Goal: Task Accomplishment & Management: Use online tool/utility

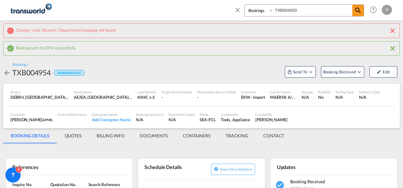
click at [239, 10] on md-icon "icon-close" at bounding box center [237, 9] width 7 height 7
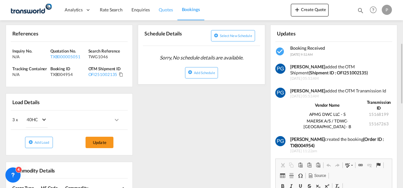
click at [167, 9] on span "Quotes" at bounding box center [166, 9] width 14 height 5
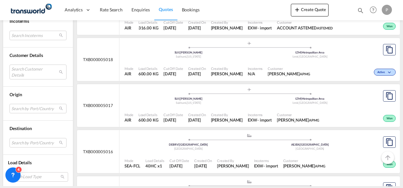
scroll to position [583, 0]
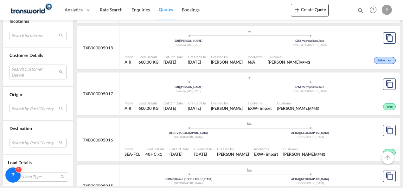
click at [226, 43] on div "SUI | [PERSON_NAME]" at bounding box center [189, 41] width 122 height 4
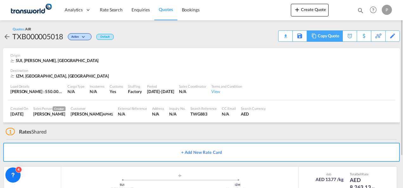
click at [334, 36] on div "Copy Quote" at bounding box center [328, 36] width 22 height 11
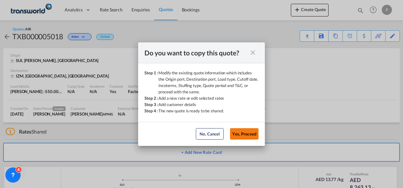
click at [245, 137] on button "Yes, Proceed" at bounding box center [244, 133] width 28 height 11
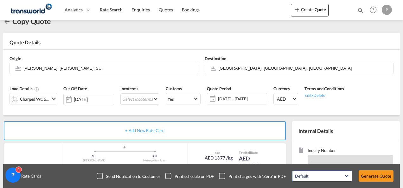
scroll to position [16, 0]
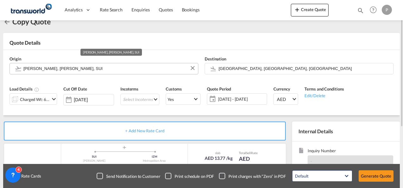
click at [94, 66] on input "[PERSON_NAME], [PERSON_NAME], SUI" at bounding box center [108, 68] width 171 height 11
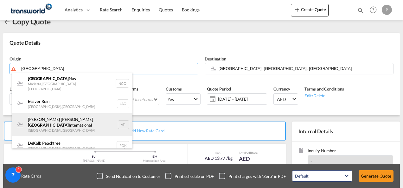
type input "[GEOGRAPHIC_DATA]"
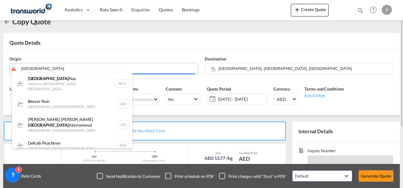
click at [55, 70] on body "Analytics Dashboard Rate Search Enquiries Quotes Bookings" at bounding box center [201, 94] width 403 height 188
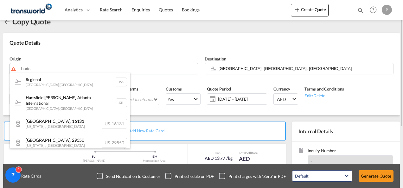
type input "harts"
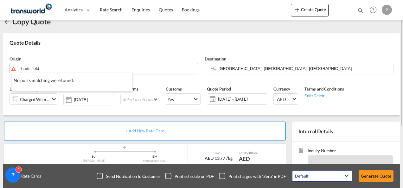
type input "harts field"
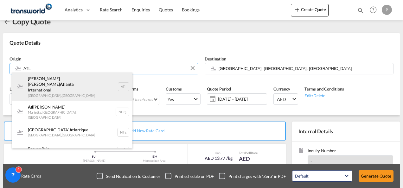
click at [99, 89] on div "[PERSON_NAME] [PERSON_NAME] Atl anta International [GEOGRAPHIC_DATA] , [GEOGRAP…" at bounding box center [72, 86] width 120 height 28
type input "[PERSON_NAME] [PERSON_NAME] Atlanta International, [GEOGRAPHIC_DATA], ATL"
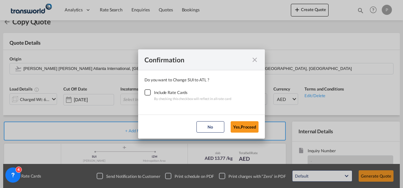
click at [146, 91] on div "Checkbox No Ink" at bounding box center [147, 92] width 6 height 6
click at [238, 126] on button "Yes,Proceed" at bounding box center [244, 126] width 28 height 11
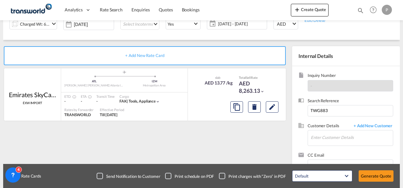
scroll to position [91, 0]
click at [322, 135] on input "Enter Customer Details" at bounding box center [352, 137] width 82 height 14
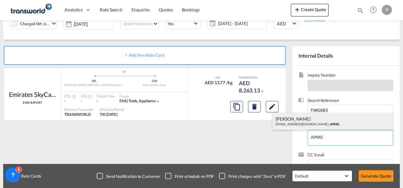
click at [308, 125] on div "[PERSON_NAME] [PERSON_NAME][EMAIL_ADDRESS][DOMAIN_NAME] | APMG" at bounding box center [332, 121] width 120 height 17
type input "APMG, [PERSON_NAME], [EMAIL_ADDRESS][DOMAIN_NAME]"
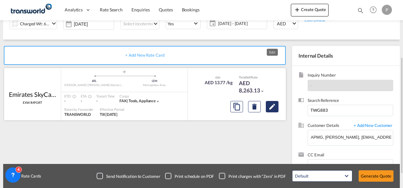
click at [273, 110] on md-icon "Edit" at bounding box center [272, 107] width 8 height 8
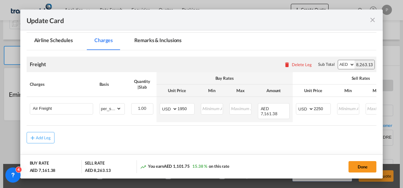
scroll to position [143, 0]
click at [361, 163] on button "Done" at bounding box center [362, 166] width 28 height 11
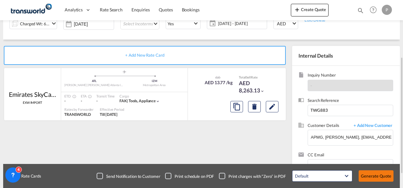
click at [377, 175] on button "Generate Quote" at bounding box center [375, 175] width 35 height 11
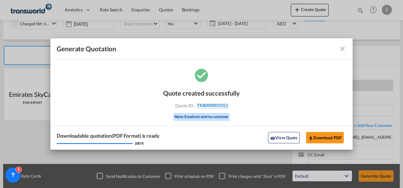
click at [218, 108] on span "TXB000005052" at bounding box center [212, 106] width 31 height 6
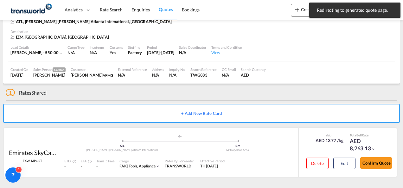
scroll to position [39, 0]
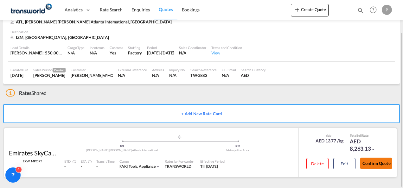
click at [375, 159] on button "Confirm Quote" at bounding box center [376, 163] width 32 height 11
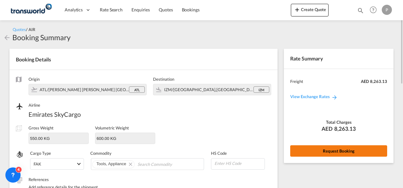
click at [333, 150] on button "Request Booking" at bounding box center [338, 150] width 97 height 11
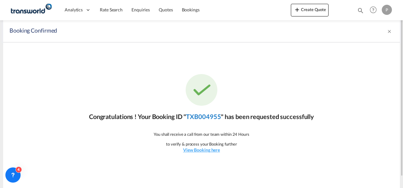
click at [208, 120] on link "TXB004955" at bounding box center [203, 117] width 35 height 8
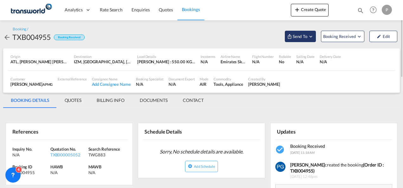
click at [292, 41] on button "Send To" at bounding box center [300, 36] width 31 height 11
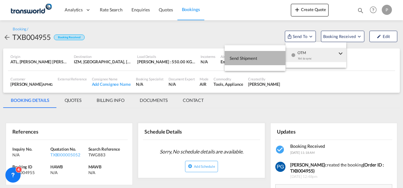
click at [262, 57] on button "Send Shipment" at bounding box center [254, 58] width 61 height 14
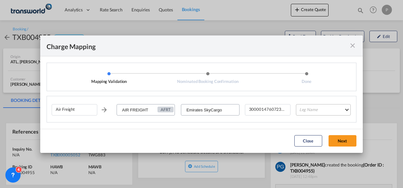
click at [314, 112] on md-select "Leg Name HANDLING ORIGIN HANDLING DESTINATION OTHERS TL PICK UP CUSTOMS ORIGIN …" at bounding box center [323, 109] width 55 height 11
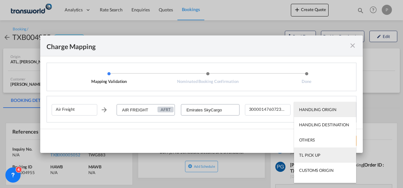
scroll to position [41, 0]
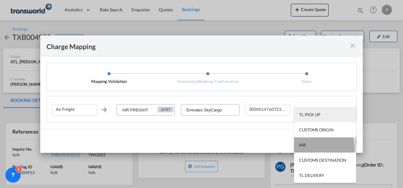
click at [310, 149] on md-option "AIR" at bounding box center [325, 144] width 62 height 15
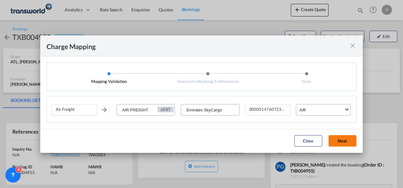
click at [342, 143] on button "Next" at bounding box center [342, 140] width 28 height 11
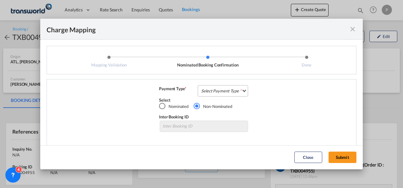
click at [221, 89] on md-select "Select Payment Type COLLECT PREPAID" at bounding box center [223, 90] width 50 height 11
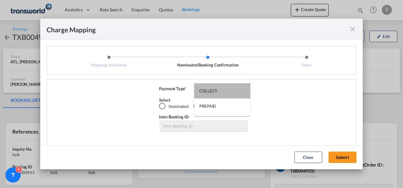
click at [221, 89] on md-option "COLLECT" at bounding box center [222, 90] width 56 height 15
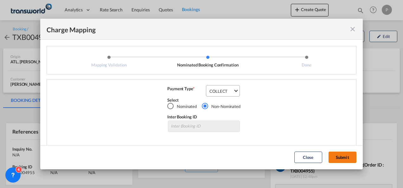
click at [339, 155] on button "Submit" at bounding box center [342, 157] width 28 height 11
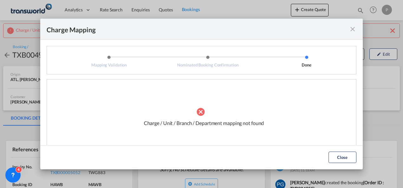
click at [351, 28] on md-icon "icon-close fg-AAA8AD cursor" at bounding box center [353, 29] width 8 height 8
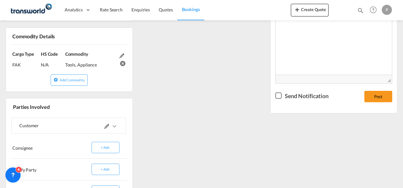
scroll to position [236, 0]
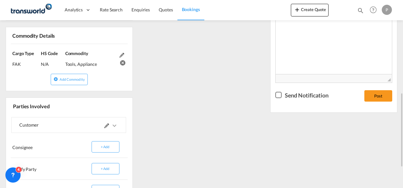
click at [107, 125] on md-icon at bounding box center [106, 125] width 5 height 5
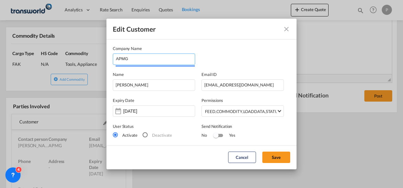
click at [149, 55] on input "APMG" at bounding box center [155, 58] width 79 height 9
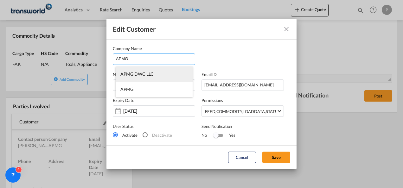
click at [154, 71] on li "APMG DWC LLC" at bounding box center [154, 73] width 77 height 15
type input "APMG DWC LLC"
type input "545811440"
type input "1825066"
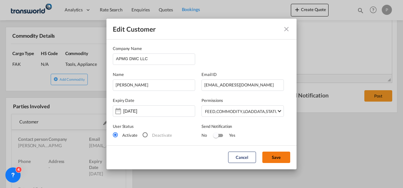
click at [278, 156] on button "Save" at bounding box center [276, 157] width 28 height 11
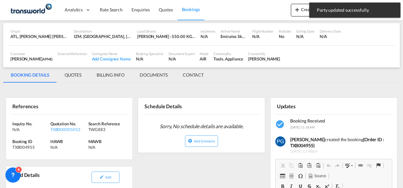
scroll to position [0, 0]
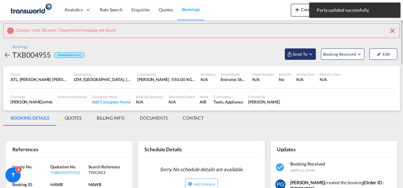
click at [300, 53] on span "Send To" at bounding box center [300, 54] width 16 height 6
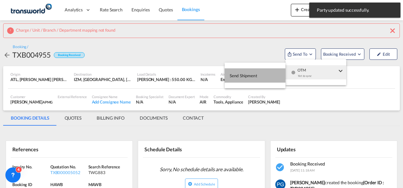
click at [269, 72] on button "Send Shipment" at bounding box center [254, 75] width 61 height 14
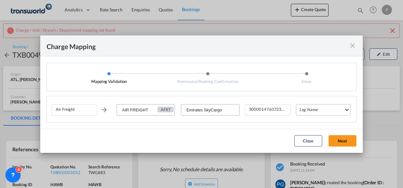
click at [310, 111] on md-select "Leg Name HANDLING ORIGIN HANDLING DESTINATION OTHERS TL PICK UP CUSTOMS ORIGIN …" at bounding box center [323, 109] width 55 height 11
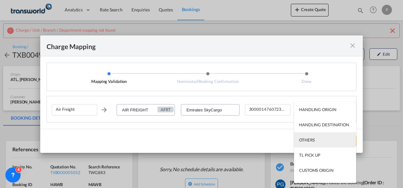
scroll to position [41, 0]
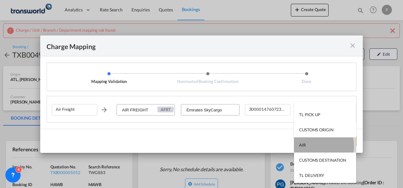
click at [311, 146] on md-option "AIR" at bounding box center [325, 144] width 62 height 15
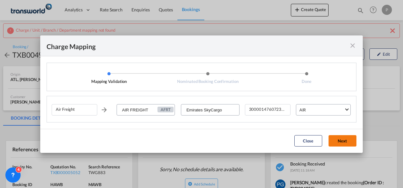
click at [340, 137] on button "Next" at bounding box center [342, 140] width 28 height 11
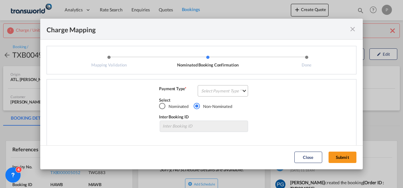
click at [228, 91] on md-select "Select Payment Type COLLECT PREPAID" at bounding box center [223, 90] width 50 height 11
click at [228, 91] on md-option "COLLECT" at bounding box center [222, 90] width 56 height 15
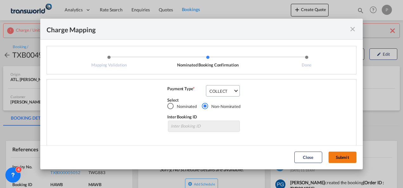
click at [340, 158] on button "Submit" at bounding box center [342, 157] width 28 height 11
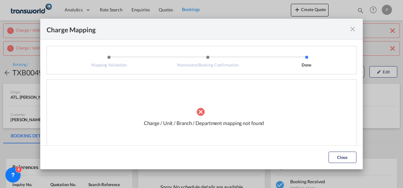
click at [353, 29] on md-icon "icon-close fg-AAA8AD cursor" at bounding box center [353, 29] width 8 height 8
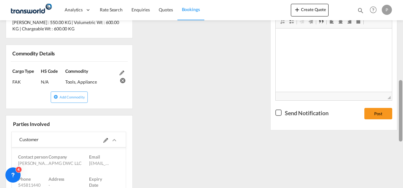
scroll to position [248, 0]
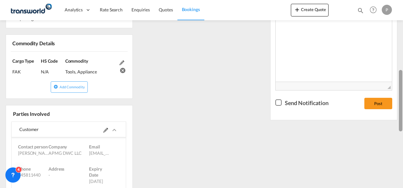
drag, startPoint x: 401, startPoint y: 42, endPoint x: 396, endPoint y: 123, distance: 81.2
click at [396, 123] on md-content "Analytics Dashboard Rate Search Enquiries Quotes Bookings Create Quote Bookings…" at bounding box center [201, 94] width 403 height 188
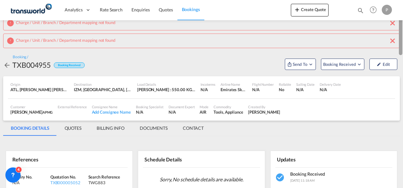
scroll to position [0, 0]
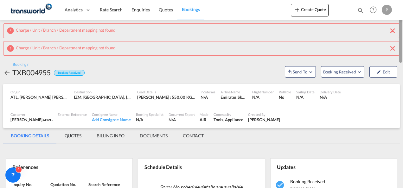
drag, startPoint x: 400, startPoint y: 96, endPoint x: 403, endPoint y: 1, distance: 94.7
click at [402, 1] on html "Analytics Dashboard Rate Search Enquiries Quotes Bookings Analytics" at bounding box center [201, 94] width 403 height 188
click at [290, 70] on md-icon "Open demo menu" at bounding box center [289, 71] width 5 height 5
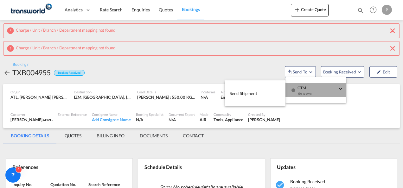
click at [286, 91] on button "OTM Yet to sync" at bounding box center [315, 90] width 61 height 14
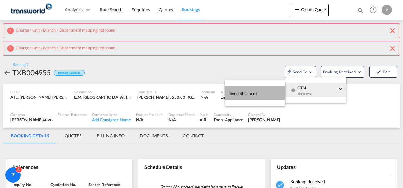
click at [263, 93] on button "Send Shipment" at bounding box center [254, 93] width 61 height 14
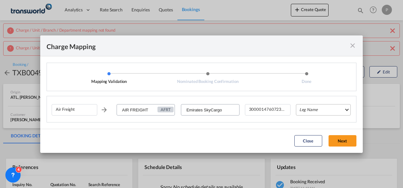
click at [305, 109] on md-select "Leg Name HANDLING ORIGIN HANDLING DESTINATION OTHERS TL PICK UP CUSTOMS ORIGIN …" at bounding box center [323, 109] width 55 height 11
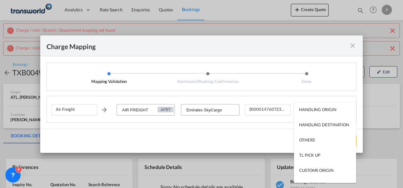
scroll to position [41, 0]
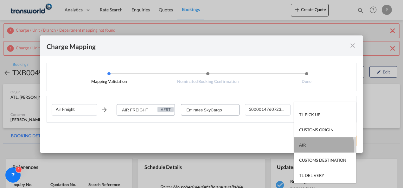
click at [314, 147] on md-option "AIR" at bounding box center [325, 144] width 62 height 15
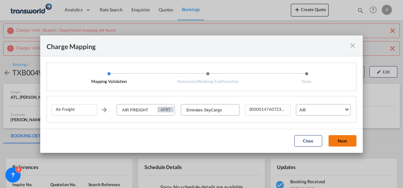
click at [346, 143] on button "Next" at bounding box center [342, 140] width 28 height 11
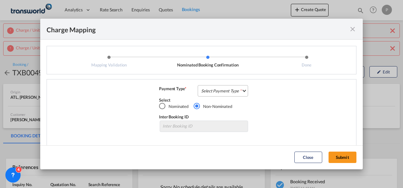
click at [230, 88] on md-select "Select Payment Type COLLECT PREPAID" at bounding box center [223, 90] width 50 height 11
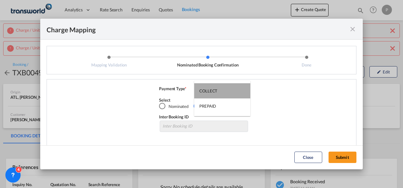
click at [210, 92] on div "COLLECT" at bounding box center [208, 91] width 18 height 6
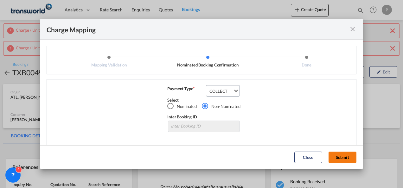
click at [334, 156] on button "Submit" at bounding box center [342, 157] width 28 height 11
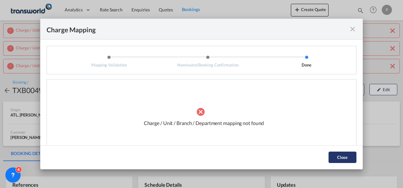
click at [334, 156] on button "Close" at bounding box center [342, 157] width 28 height 11
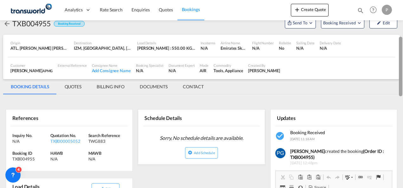
scroll to position [61, 0]
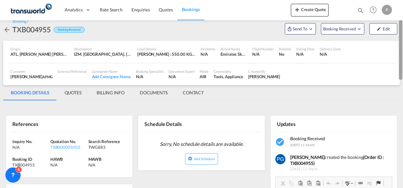
drag, startPoint x: 399, startPoint y: 52, endPoint x: 399, endPoint y: 71, distance: 19.3
click at [399, 71] on div at bounding box center [400, 50] width 3 height 60
click at [379, 28] on md-icon "icon-pencil" at bounding box center [378, 29] width 4 height 4
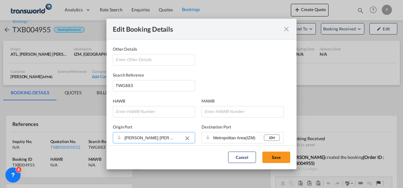
click at [159, 139] on input "[PERSON_NAME] [PERSON_NAME] Atlanta International(ATL)" at bounding box center [149, 138] width 51 height 9
click at [183, 138] on button "Clear Input" at bounding box center [186, 138] width 9 height 9
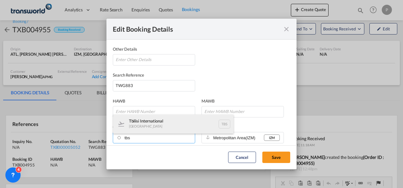
click at [141, 120] on div "Tbilisi International [GEOGRAPHIC_DATA] TBS" at bounding box center [173, 124] width 120 height 19
type input "TBS, [GEOGRAPHIC_DATA], [GEOGRAPHIC_DATA], [US_STATE], [GEOGRAPHIC_DATA], [GEOG…"
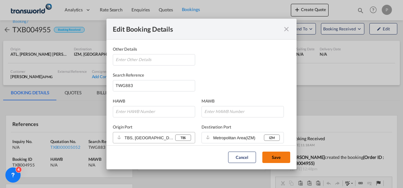
click at [277, 154] on button "Save" at bounding box center [276, 157] width 28 height 11
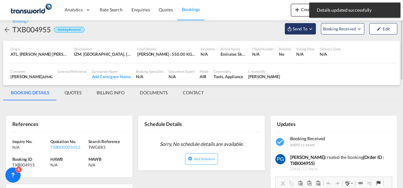
click at [306, 23] on button "Send To" at bounding box center [300, 28] width 31 height 11
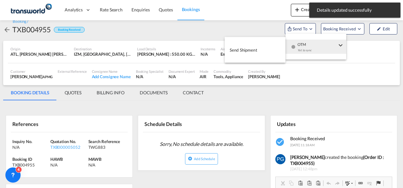
click at [303, 57] on md-menu-item "OTM Yet to sync" at bounding box center [315, 46] width 61 height 21
click at [244, 56] on button "Send Shipment" at bounding box center [254, 50] width 61 height 14
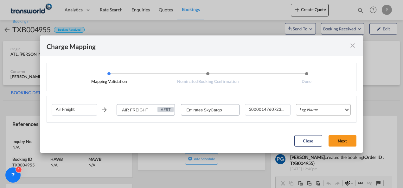
click at [303, 111] on md-select "Leg Name HANDLING ORIGIN HANDLING DESTINATION OTHERS TL PICK UP CUSTOMS ORIGIN …" at bounding box center [323, 109] width 55 height 11
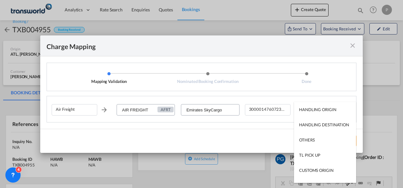
scroll to position [37, 0]
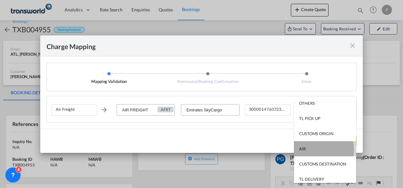
click at [308, 150] on md-option "AIR" at bounding box center [325, 148] width 62 height 15
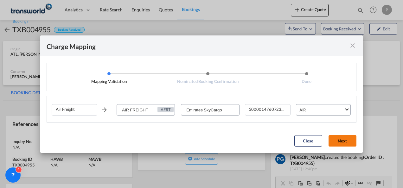
click at [340, 142] on button "Next" at bounding box center [342, 140] width 28 height 11
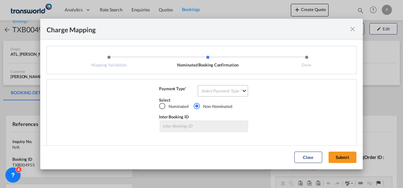
click at [222, 93] on md-select "Select Payment Type COLLECT PREPAID" at bounding box center [223, 90] width 50 height 11
click at [222, 93] on md-option "COLLECT" at bounding box center [222, 90] width 56 height 15
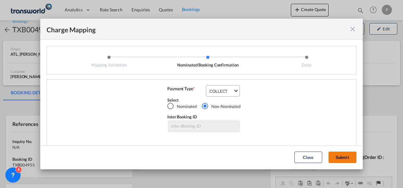
click at [341, 158] on button "Submit" at bounding box center [342, 157] width 28 height 11
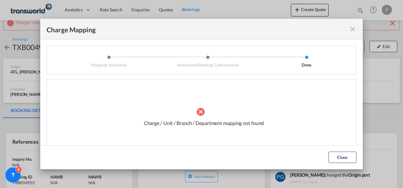
click at [353, 34] on div "Charge Mapping" at bounding box center [201, 29] width 322 height 21
click at [353, 32] on md-icon "icon-close fg-AAA8AD cursor" at bounding box center [353, 29] width 8 height 8
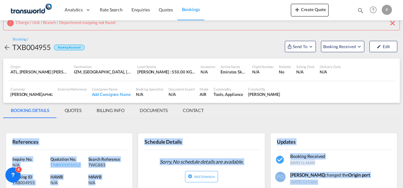
drag, startPoint x: 402, startPoint y: 70, endPoint x: 404, endPoint y: 112, distance: 42.1
click at [402, 112] on html "Analytics Dashboard Rate Search Enquiries Quotes Bookings Analytics" at bounding box center [201, 94] width 403 height 188
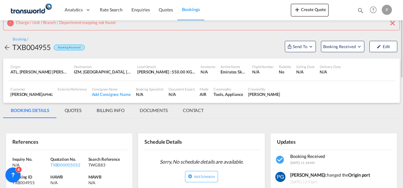
click at [206, 100] on div "Customer [PERSON_NAME] APMG , +-1 more External Reference Consignee Name Add Co…" at bounding box center [201, 92] width 387 height 22
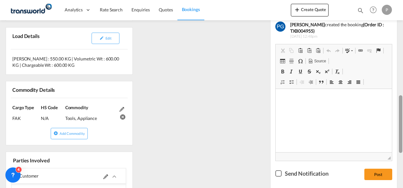
scroll to position [278, 0]
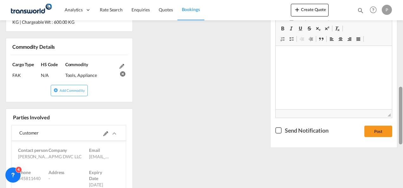
drag, startPoint x: 399, startPoint y: 66, endPoint x: 400, endPoint y: 134, distance: 67.1
click at [400, 134] on div at bounding box center [400, 116] width 3 height 58
click at [104, 131] on md-icon at bounding box center [105, 133] width 5 height 5
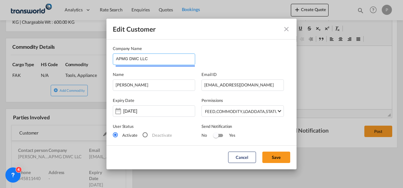
click at [154, 61] on input "APMG DWC LLC" at bounding box center [155, 58] width 79 height 9
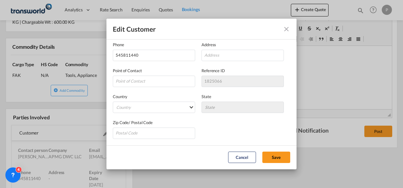
scroll to position [0, 0]
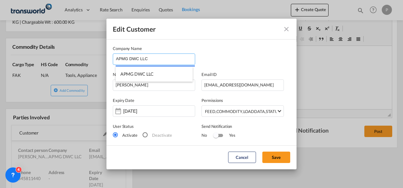
click at [153, 60] on input "APMG DWC LLC" at bounding box center [155, 58] width 79 height 9
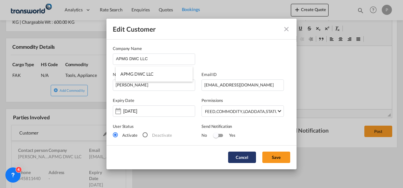
click at [238, 159] on button "Cancel" at bounding box center [242, 157] width 28 height 11
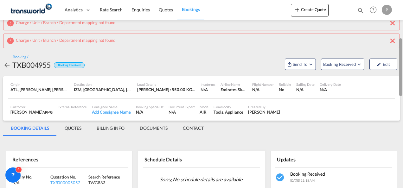
drag, startPoint x: 401, startPoint y: 102, endPoint x: 402, endPoint y: 30, distance: 72.2
click at [402, 30] on div at bounding box center [401, 112] width 1 height 185
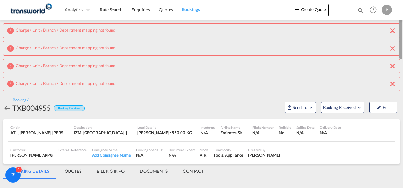
drag, startPoint x: 400, startPoint y: 76, endPoint x: 401, endPoint y: 0, distance: 75.7
click at [401, 0] on md-content "Analytics Dashboard Rate Search Enquiries Quotes Bookings Create Quote Bookings…" at bounding box center [201, 94] width 403 height 188
drag, startPoint x: 402, startPoint y: 34, endPoint x: 402, endPoint y: 51, distance: 17.4
click at [402, 51] on div at bounding box center [401, 93] width 1 height 185
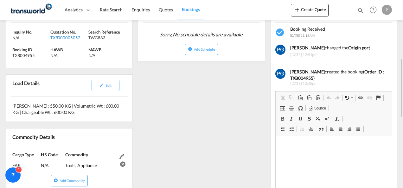
click at [63, 37] on div "TXB000005052" at bounding box center [68, 38] width 36 height 6
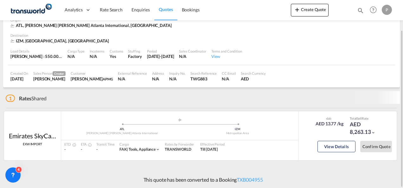
scroll to position [32, 0]
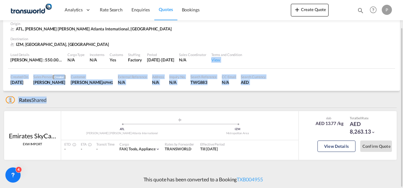
drag, startPoint x: 398, startPoint y: 108, endPoint x: 399, endPoint y: 56, distance: 52.3
click at [399, 56] on div "Activity Monitor Quotation created - TXB000005018 4 minutes ago | [PERSON_NAME]…" at bounding box center [201, 88] width 403 height 199
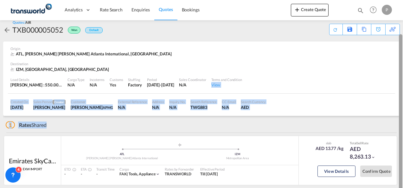
scroll to position [0, 0]
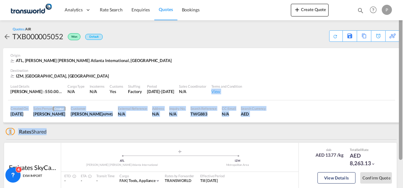
drag, startPoint x: 399, startPoint y: 56, endPoint x: 403, endPoint y: 35, distance: 20.9
click at [402, 35] on html "Analytics Dashboard Rate Search Enquiries Quotes Bookings Analytics" at bounding box center [201, 94] width 403 height 188
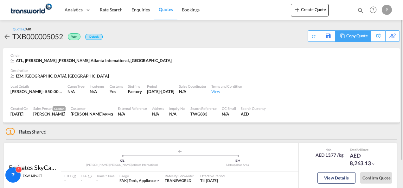
click at [363, 36] on div "Copy Quote" at bounding box center [357, 36] width 22 height 11
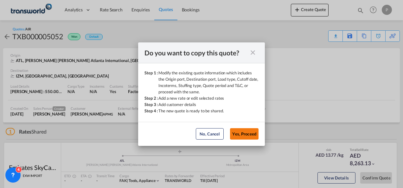
click at [234, 134] on button "Yes, Proceed" at bounding box center [244, 133] width 28 height 11
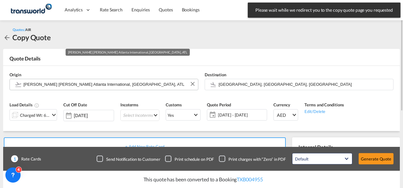
click at [57, 85] on input "[PERSON_NAME] [PERSON_NAME] Atlanta International, [GEOGRAPHIC_DATA], ATL" at bounding box center [108, 84] width 171 height 11
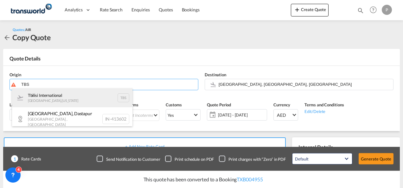
click at [54, 98] on div "Tbilisi International [GEOGRAPHIC_DATA] , [US_STATE] TBS" at bounding box center [72, 97] width 120 height 19
type input "Tbilisi International, [GEOGRAPHIC_DATA], TBS"
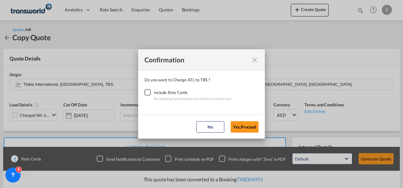
click at [146, 92] on div "Checkbox No Ink" at bounding box center [147, 92] width 6 height 6
click at [242, 128] on button "Yes,Proceed" at bounding box center [244, 126] width 28 height 11
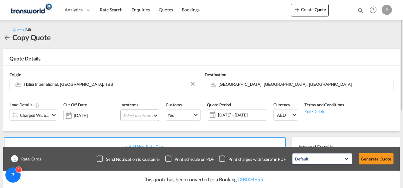
click at [126, 119] on md-select "Select Incoterms CPT - export Carrier Paid to CIF - import Cost,Insurance and F…" at bounding box center [139, 115] width 39 height 11
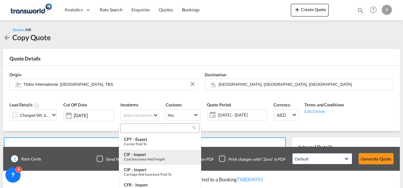
click at [152, 159] on div "Cost,Insurance and Freight" at bounding box center [160, 159] width 72 height 4
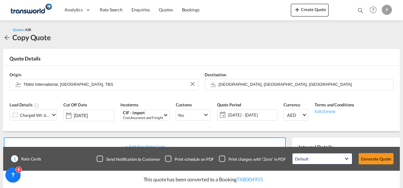
drag, startPoint x: 375, startPoint y: 158, endPoint x: 404, endPoint y: 80, distance: 82.5
click at [402, 80] on html "Analytics Dashboard Rate Search Enquiries Quotes Bookings Analytics" at bounding box center [201, 94] width 403 height 188
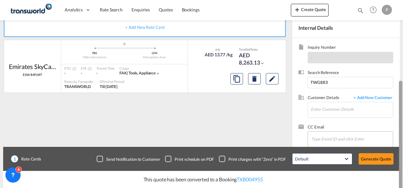
scroll to position [121, 0]
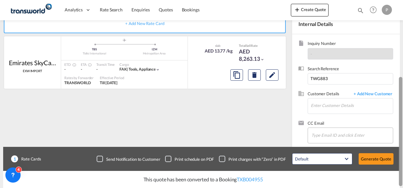
drag, startPoint x: 400, startPoint y: 82, endPoint x: 353, endPoint y: 143, distance: 76.9
click at [371, 153] on md-content "Analytics Dashboard Rate Search Enquiries Quotes Bookings Create Quote Bookings…" at bounding box center [201, 94] width 403 height 188
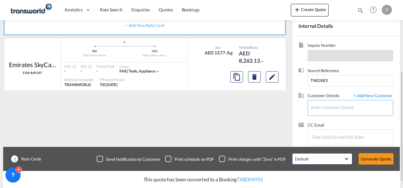
click at [317, 104] on input "Enter Customer Details" at bounding box center [352, 107] width 82 height 14
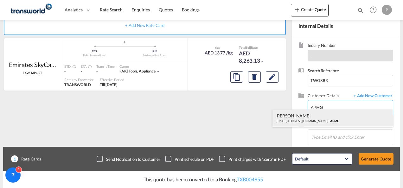
click at [300, 118] on div "[PERSON_NAME] [PERSON_NAME][EMAIL_ADDRESS][DOMAIN_NAME] | APMG" at bounding box center [332, 118] width 120 height 17
type input "APMG, [PERSON_NAME], [EMAIL_ADDRESS][DOMAIN_NAME]"
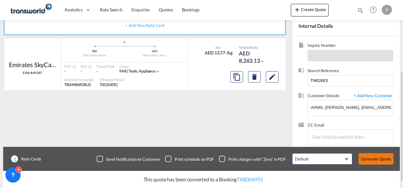
click at [366, 156] on button "Generate Quote" at bounding box center [375, 158] width 35 height 11
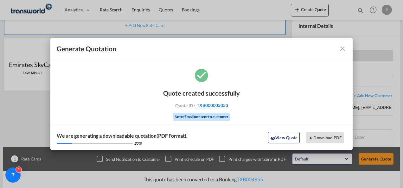
click at [201, 103] on span "TXB000005053" at bounding box center [212, 106] width 31 height 6
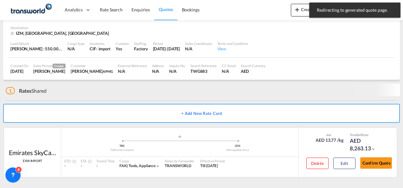
scroll to position [42, 0]
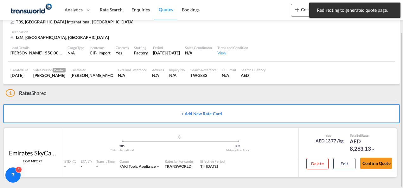
click at [367, 168] on button "Confirm Quote" at bounding box center [376, 163] width 32 height 11
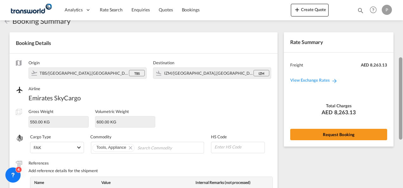
drag, startPoint x: 401, startPoint y: 120, endPoint x: 402, endPoint y: 24, distance: 95.9
click at [402, 35] on div at bounding box center [401, 127] width 1 height 185
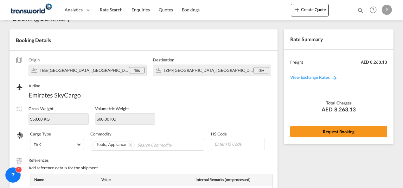
scroll to position [0, 0]
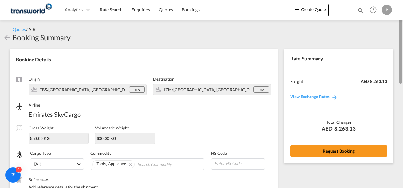
drag, startPoint x: 400, startPoint y: 119, endPoint x: 403, endPoint y: 18, distance: 101.3
click at [402, 18] on html "Analytics Dashboard Rate Search Enquiries Quotes Bookings Analytics" at bounding box center [201, 94] width 403 height 188
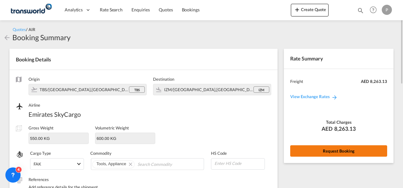
click at [320, 151] on button "Request Booking" at bounding box center [338, 150] width 97 height 11
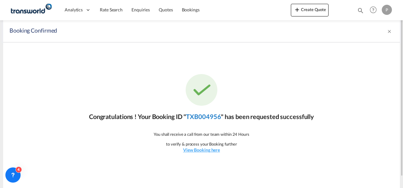
click at [207, 117] on link "TXB004956" at bounding box center [203, 117] width 35 height 8
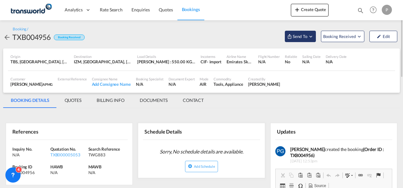
click at [293, 36] on span "Send To" at bounding box center [300, 36] width 16 height 6
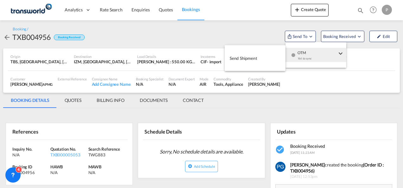
click at [292, 54] on md-icon "icon-checkbox-blank-circle" at bounding box center [293, 55] width 4 height 4
click at [252, 55] on span "Send Shipment" at bounding box center [243, 58] width 28 height 10
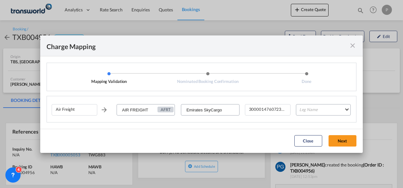
click at [352, 49] on md-icon "icon-close fg-AAA8AD cursor" at bounding box center [353, 46] width 8 height 8
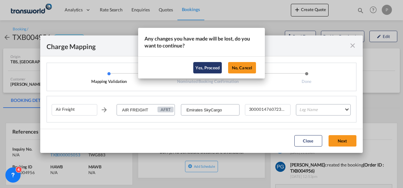
click at [207, 71] on button "Yes, Proceed" at bounding box center [207, 67] width 28 height 11
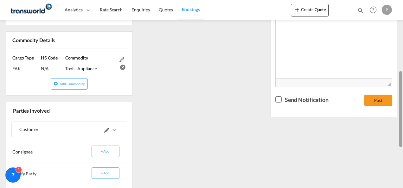
drag, startPoint x: 401, startPoint y: 49, endPoint x: 387, endPoint y: 136, distance: 88.3
click at [387, 136] on md-content "Analytics Dashboard Rate Search Enquiries Quotes Bookings Create Quote Bookings…" at bounding box center [201, 94] width 403 height 188
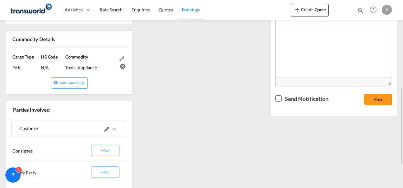
click at [107, 128] on md-icon at bounding box center [106, 129] width 5 height 5
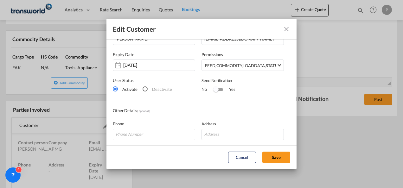
scroll to position [0, 0]
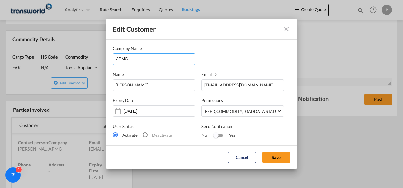
click at [135, 61] on input "APMG" at bounding box center [155, 58] width 79 height 9
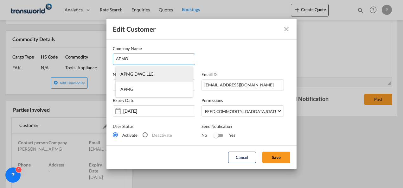
click at [137, 68] on li "APMG DWC LLC" at bounding box center [154, 73] width 77 height 15
type input "APMG DWC LLC"
type input "545811440"
type input "1825066"
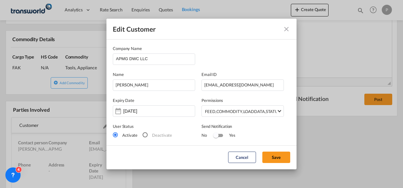
click at [266, 149] on md-dialog-actions "Cancel Save" at bounding box center [201, 157] width 190 height 24
click at [271, 158] on button "Save" at bounding box center [276, 157] width 28 height 11
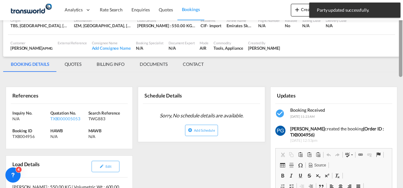
scroll to position [35, 0]
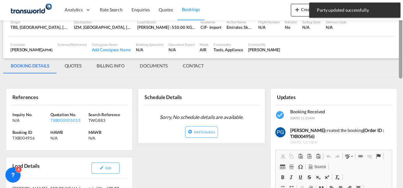
drag, startPoint x: 400, startPoint y: 94, endPoint x: 403, endPoint y: 32, distance: 62.7
click at [402, 32] on html "Party updated successfully. Press Escape to dismiss. Analytics Dashboard Rate S…" at bounding box center [201, 94] width 403 height 188
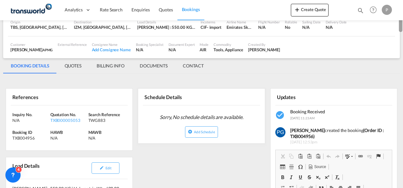
scroll to position [0, 0]
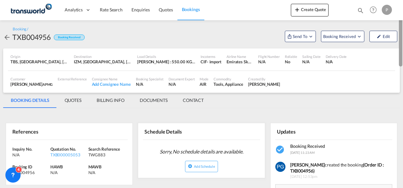
drag, startPoint x: 400, startPoint y: 64, endPoint x: 404, endPoint y: 27, distance: 37.9
click at [402, 27] on html "Analytics Dashboard Rate Search Enquiries Quotes Bookings Analytics" at bounding box center [201, 94] width 403 height 188
click at [292, 33] on span "Send To" at bounding box center [300, 36] width 16 height 6
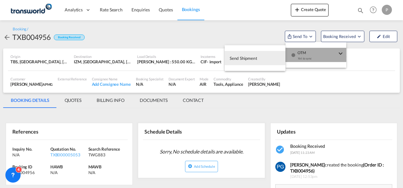
click at [298, 51] on span "OTM" at bounding box center [316, 51] width 39 height 6
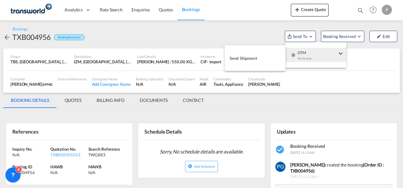
click at [255, 58] on span "Send Shipment" at bounding box center [243, 58] width 28 height 10
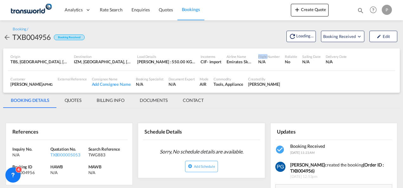
click at [255, 58] on div "Flight Number N/A" at bounding box center [268, 60] width 27 height 16
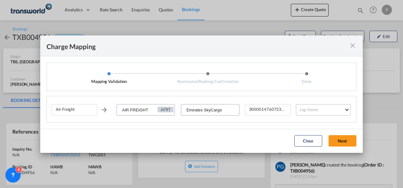
click at [343, 113] on md-select "Leg Name HANDLING ORIGIN HANDLING DESTINATION OTHERS TL PICK UP CUSTOMS ORIGIN …" at bounding box center [323, 109] width 55 height 11
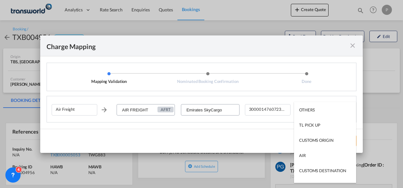
scroll to position [34, 0]
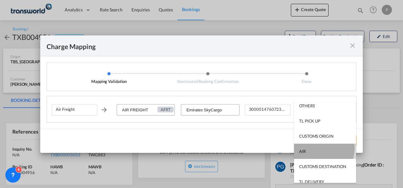
click at [314, 148] on md-option "AIR" at bounding box center [325, 151] width 62 height 15
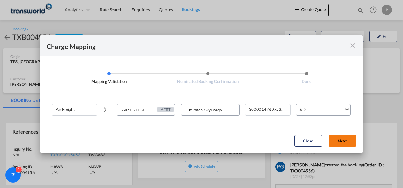
click at [343, 145] on button "Next" at bounding box center [342, 140] width 28 height 11
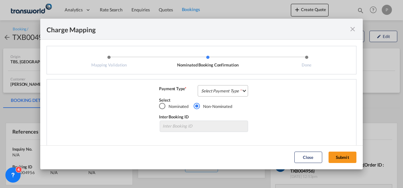
click at [225, 91] on md-select "Select Payment Type COLLECT PREPAID" at bounding box center [223, 90] width 50 height 11
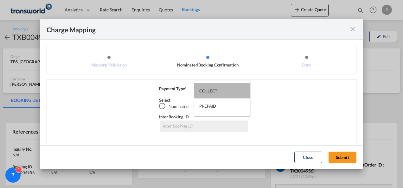
click at [225, 91] on md-option "COLLECT" at bounding box center [222, 90] width 56 height 15
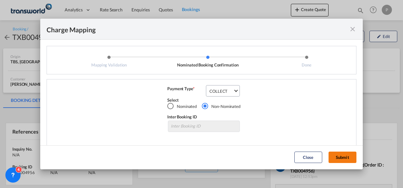
click at [339, 161] on button "Submit" at bounding box center [342, 157] width 28 height 11
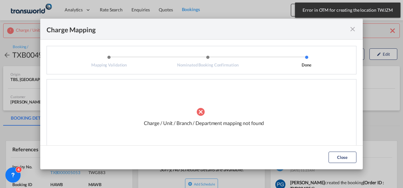
click at [352, 28] on md-icon "icon-close fg-AAA8AD cursor" at bounding box center [353, 29] width 8 height 8
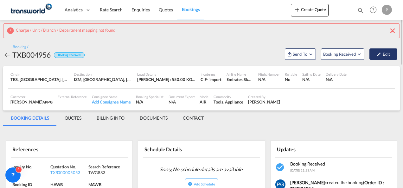
click at [383, 54] on button "Edit" at bounding box center [383, 53] width 28 height 11
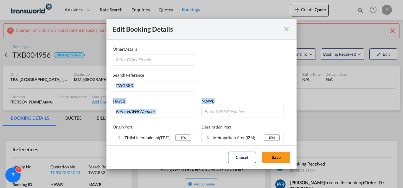
drag, startPoint x: 285, startPoint y: 76, endPoint x: 282, endPoint y: 97, distance: 21.7
click at [282, 97] on md-dialog-content "Other Details Search Reference TWG883 HAWB MAWB Origin Port Tbilisi Internation…" at bounding box center [201, 92] width 190 height 105
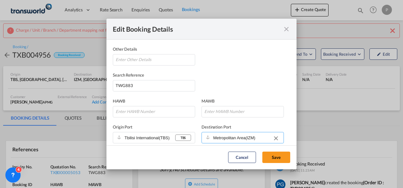
click at [249, 137] on input "Metropolitan Area(IZM)" at bounding box center [238, 138] width 51 height 9
click at [271, 138] on button "Clear Input" at bounding box center [275, 138] width 9 height 9
click at [219, 133] on md-autocomplete "Other Details Search ..." at bounding box center [238, 138] width 51 height 10
click at [214, 139] on input "Select Destination Port" at bounding box center [238, 138] width 51 height 9
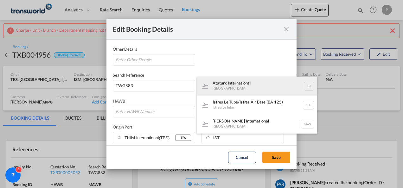
click at [235, 85] on div "Atatürk International Istanbul IST" at bounding box center [257, 86] width 120 height 19
type input "IST, [GEOGRAPHIC_DATA], [GEOGRAPHIC_DATA], [GEOGRAPHIC_DATA], [GEOGRAPHIC_DATA]…"
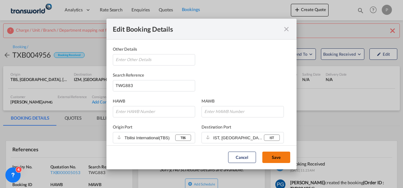
click at [267, 161] on button "Save" at bounding box center [276, 157] width 28 height 11
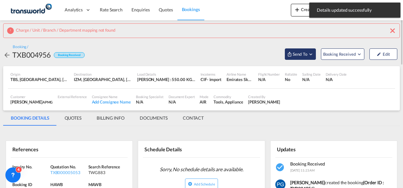
click at [301, 58] on button "Send To" at bounding box center [300, 53] width 31 height 11
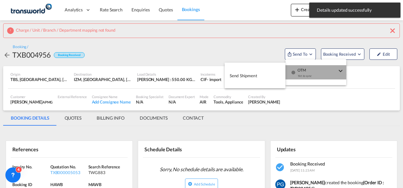
click at [305, 74] on div "Yet to sync" at bounding box center [316, 77] width 39 height 13
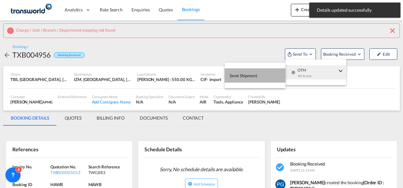
click at [244, 80] on span "Send Shipment" at bounding box center [243, 76] width 28 height 10
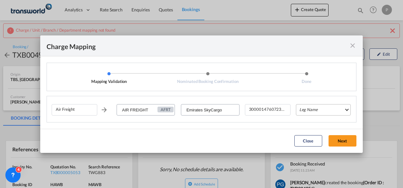
click at [318, 108] on md-select "Leg Name HANDLING ORIGIN HANDLING DESTINATION OTHERS TL PICK UP CUSTOMS ORIGIN …" at bounding box center [323, 109] width 55 height 11
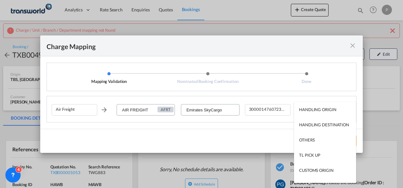
scroll to position [41, 0]
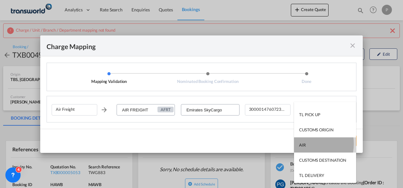
click at [300, 144] on div "AIR" at bounding box center [302, 145] width 7 height 6
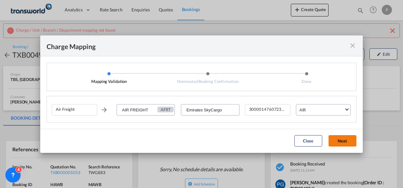
click at [345, 138] on button "Next" at bounding box center [342, 140] width 28 height 11
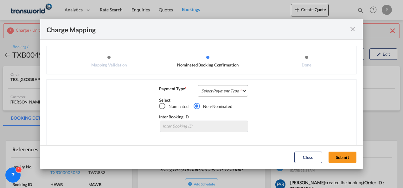
click at [238, 87] on md-select "Select Payment Type COLLECT PREPAID" at bounding box center [223, 90] width 50 height 11
click at [238, 87] on div "COLLECT PREPAID" at bounding box center [222, 98] width 56 height 35
click at [333, 163] on md-backdrop at bounding box center [201, 94] width 403 height 188
click at [211, 90] on md-select "Select Payment Type" at bounding box center [223, 90] width 50 height 11
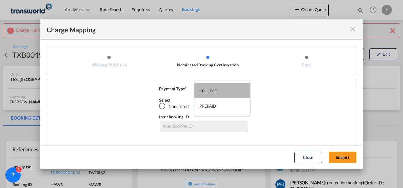
click at [211, 90] on div "COLLECT" at bounding box center [208, 91] width 18 height 6
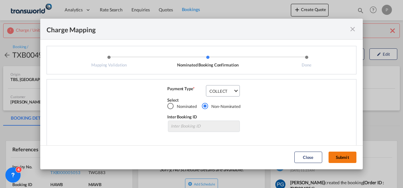
click at [335, 158] on button "Submit" at bounding box center [342, 157] width 28 height 11
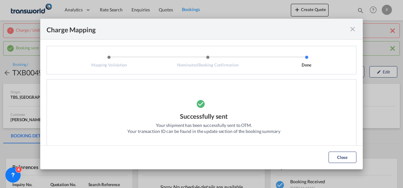
click at [355, 30] on md-icon "icon-close fg-AAA8AD cursor" at bounding box center [353, 29] width 8 height 8
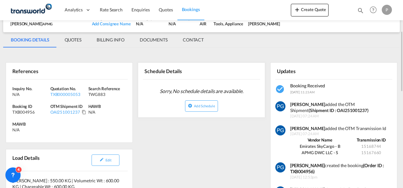
scroll to position [97, 0]
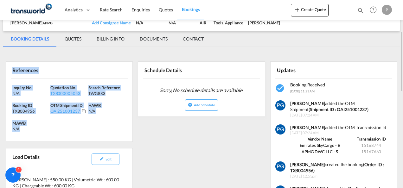
drag, startPoint x: 12, startPoint y: 68, endPoint x: 25, endPoint y: 127, distance: 60.8
click at [25, 127] on div "References Inquiry No. N/A Quotation No. TXB000005053 Search Reference TWG883 B…" at bounding box center [69, 101] width 127 height 80
copy div "References Inquiry No. N/A Quotation No. TXB000005053 Search Reference TWG883 B…"
